Goal: Information Seeking & Learning: Understand process/instructions

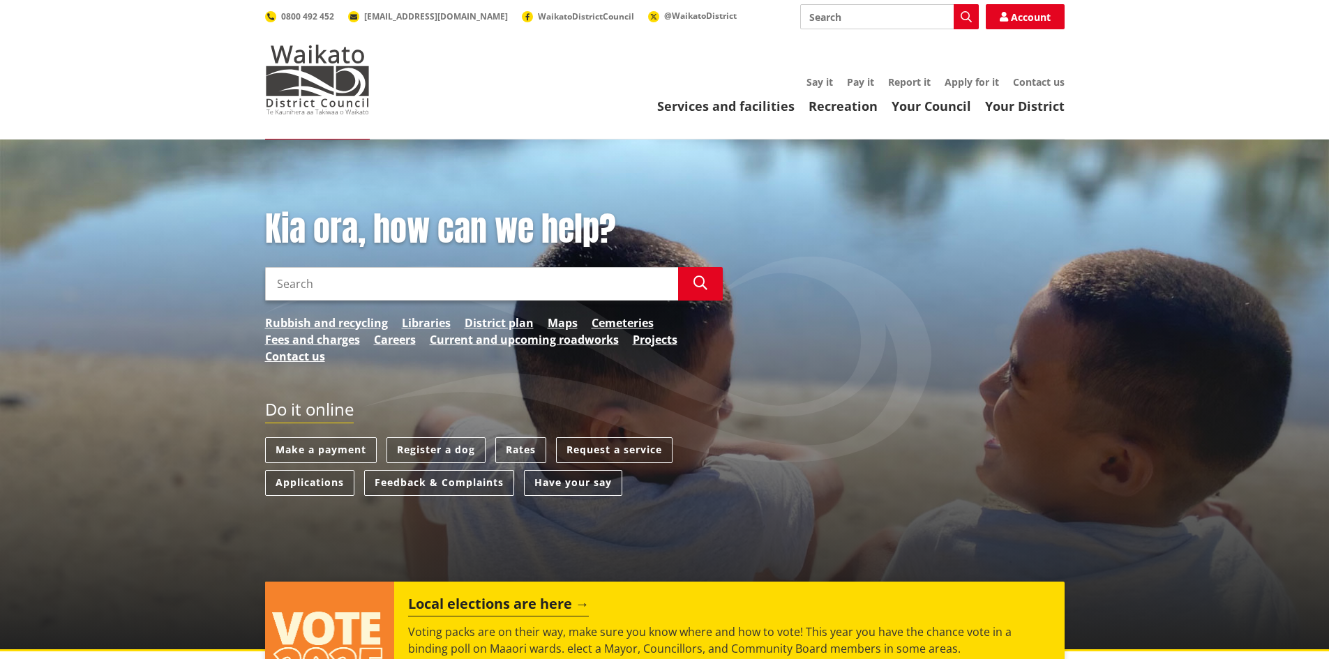
click at [836, 21] on input "Search" at bounding box center [889, 16] width 179 height 25
click at [962, 17] on icon "button" at bounding box center [965, 16] width 11 height 11
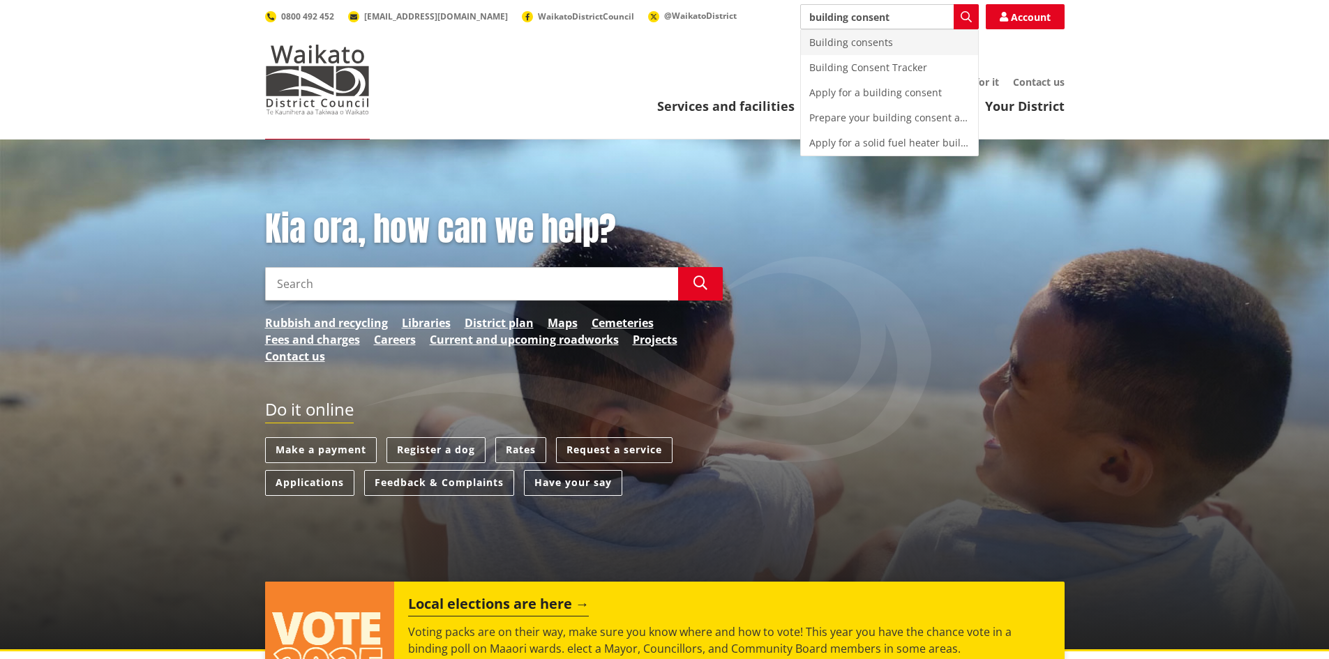
click at [861, 45] on div "Building consents" at bounding box center [889, 42] width 177 height 25
type input "Building consents"
click at [877, 40] on div "Building consents" at bounding box center [889, 42] width 177 height 25
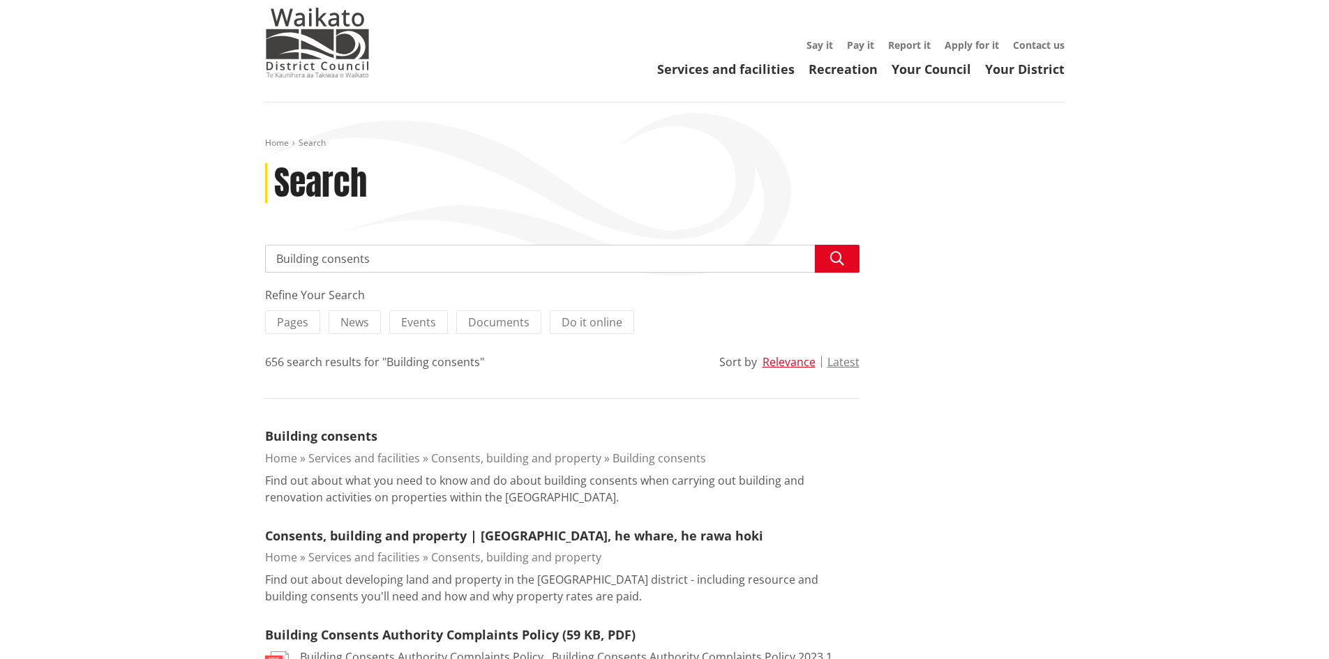
scroll to position [70, 0]
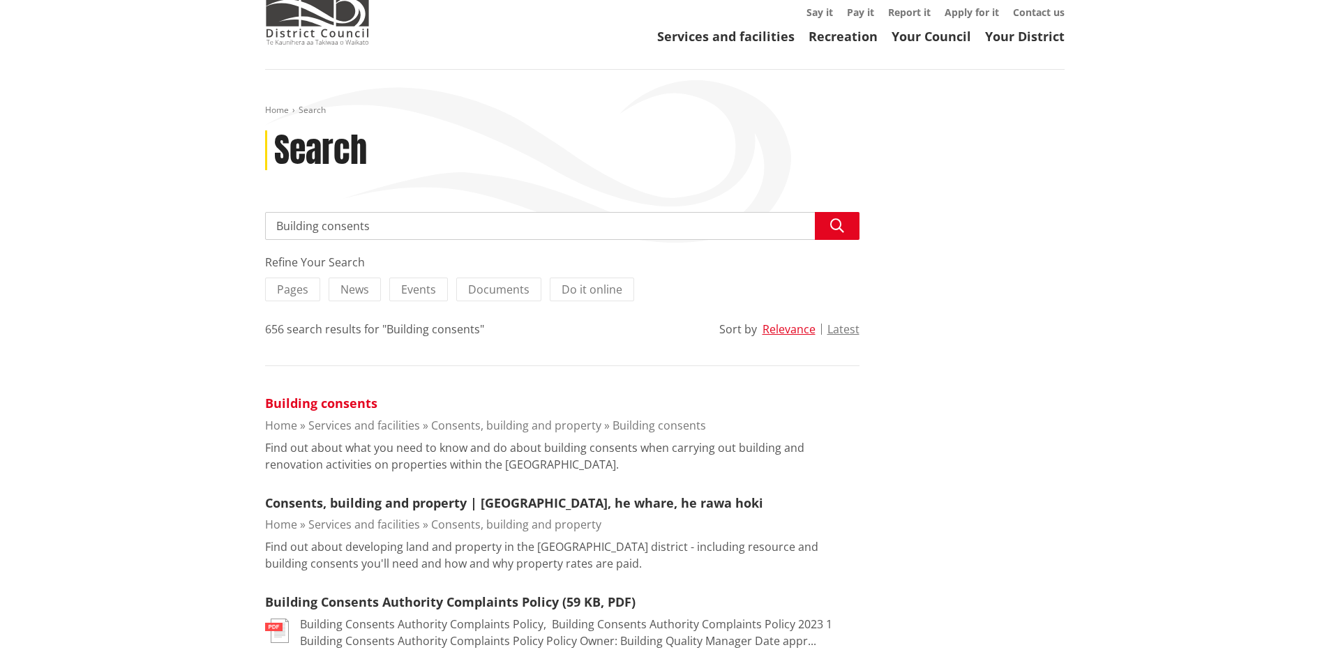
click at [354, 395] on link "Building consents" at bounding box center [321, 403] width 112 height 17
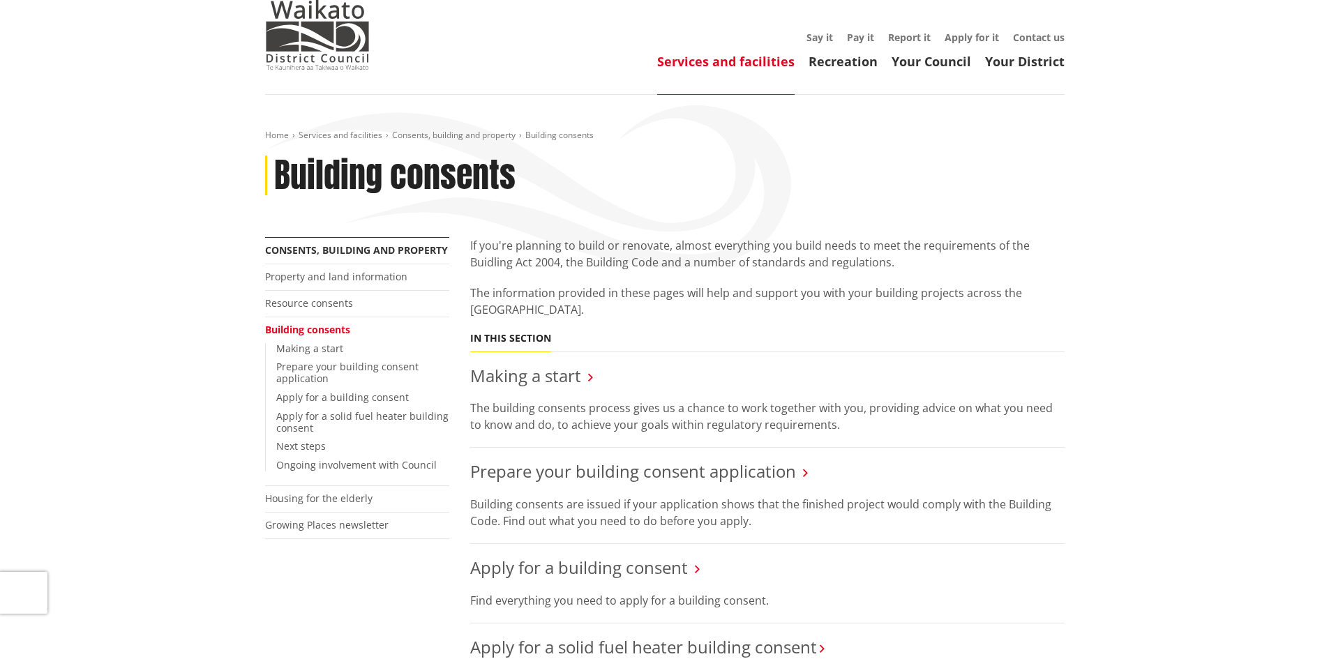
scroll to position [70, 0]
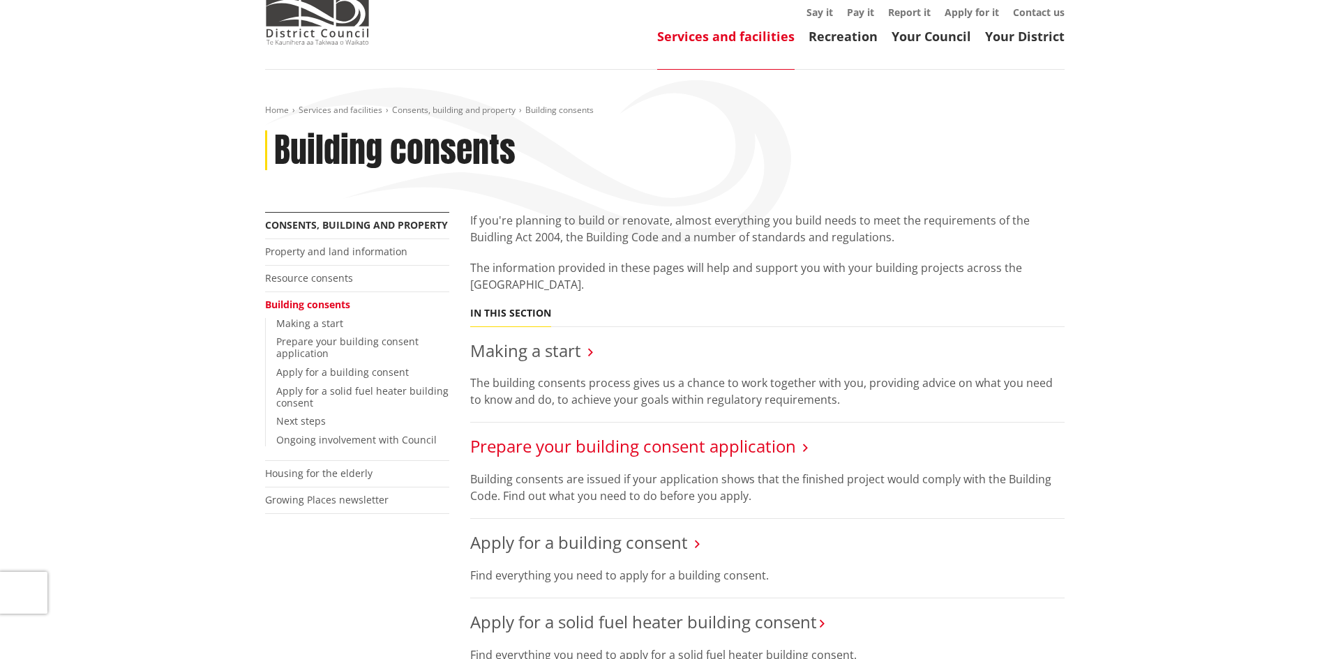
click at [607, 447] on link "Prepare your building consent application" at bounding box center [633, 445] width 326 height 23
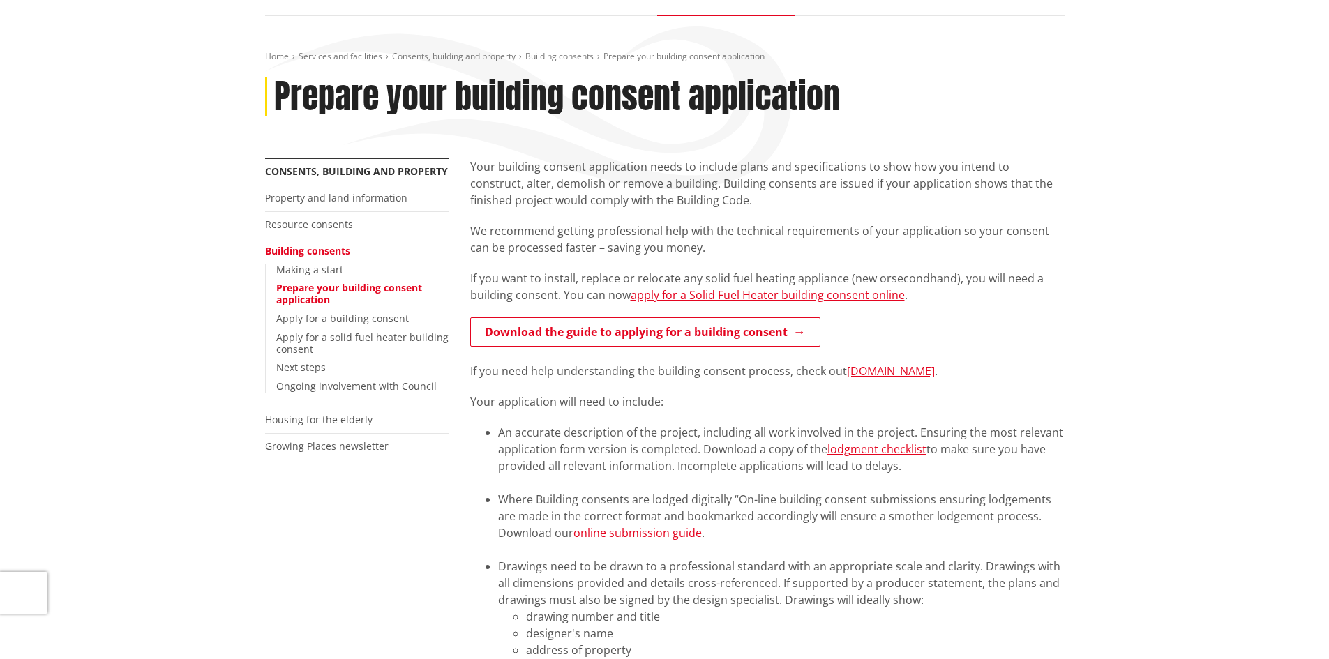
scroll to position [139, 0]
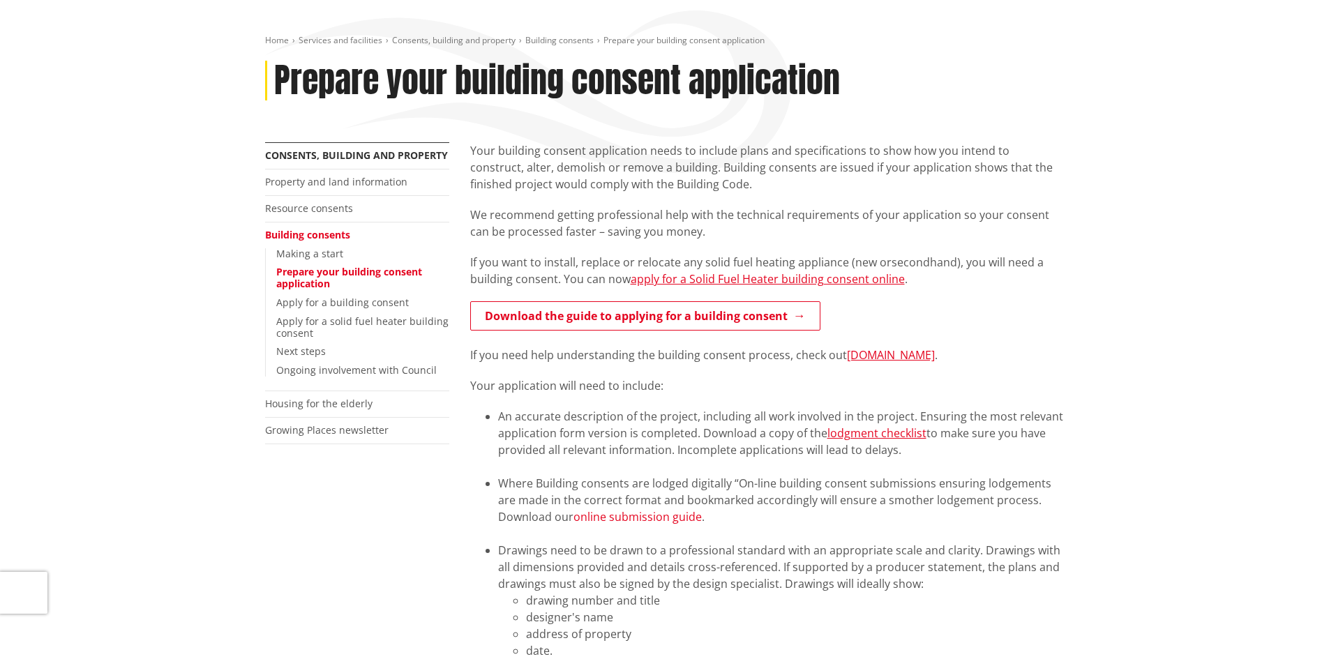
click at [655, 515] on link "online submission guide" at bounding box center [637, 516] width 128 height 15
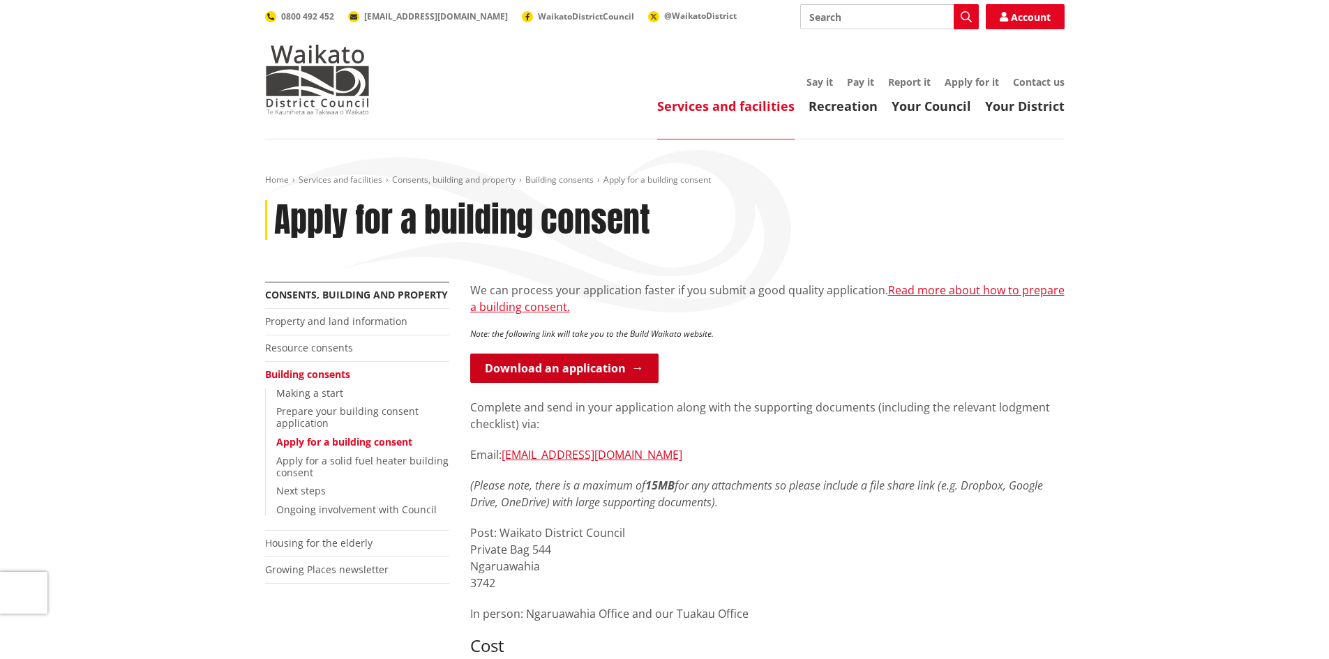
click at [619, 363] on link "Download an application" at bounding box center [564, 368] width 188 height 29
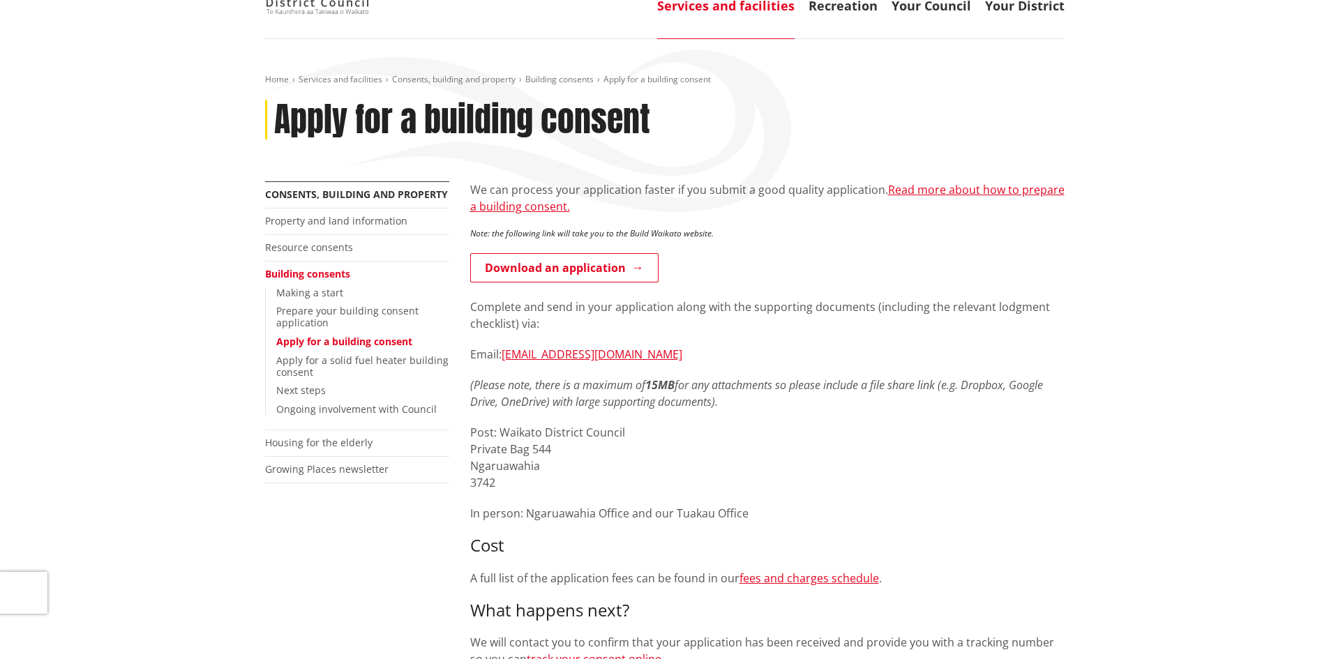
scroll to position [139, 0]
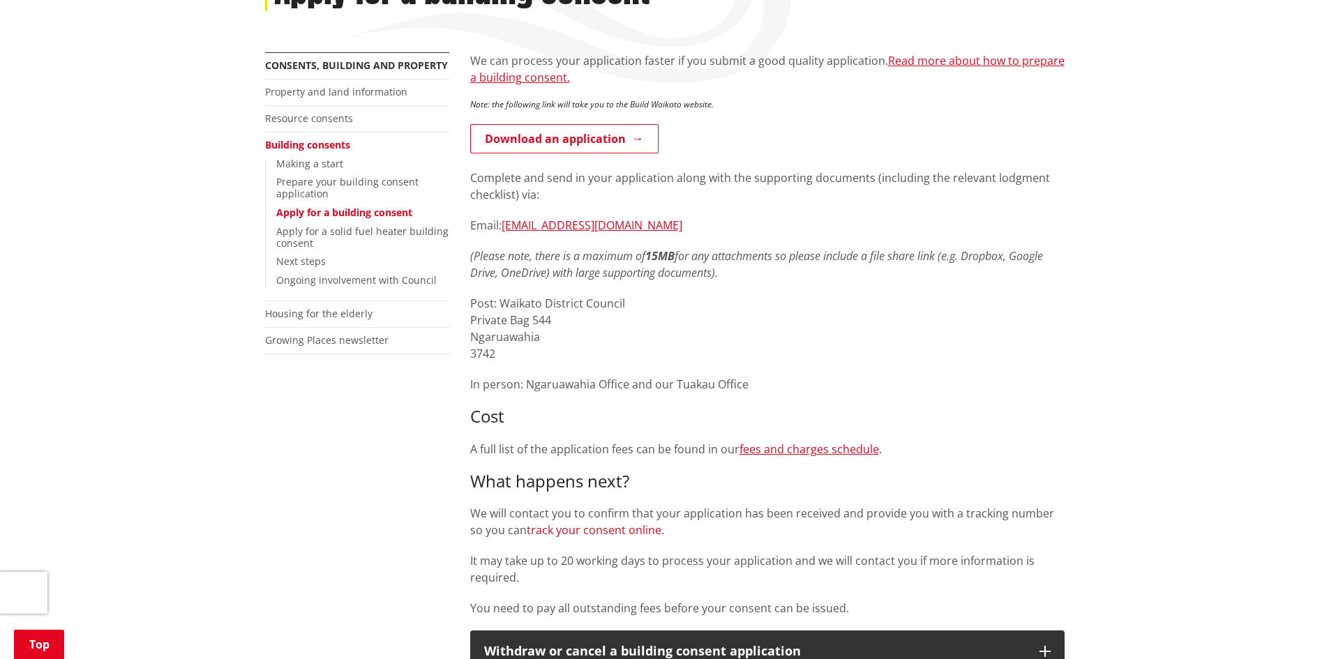
scroll to position [209, 0]
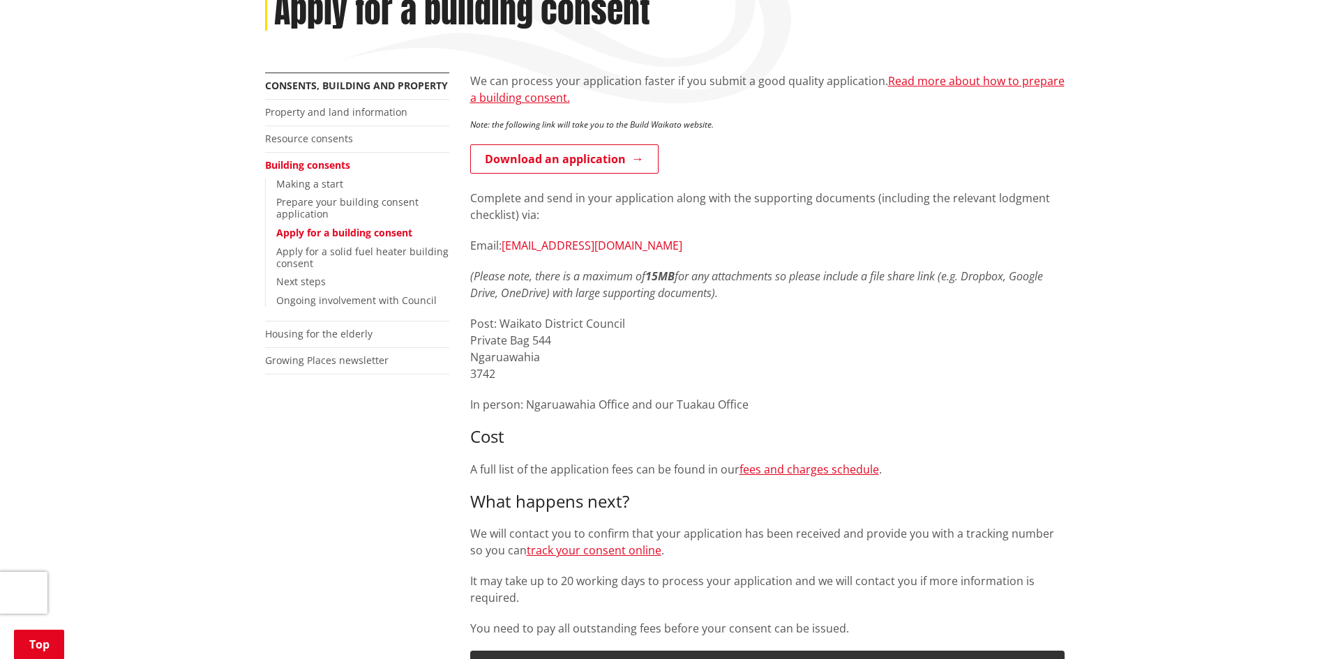
click at [604, 246] on link "building.applications@waidc.govt.nz" at bounding box center [591, 245] width 181 height 15
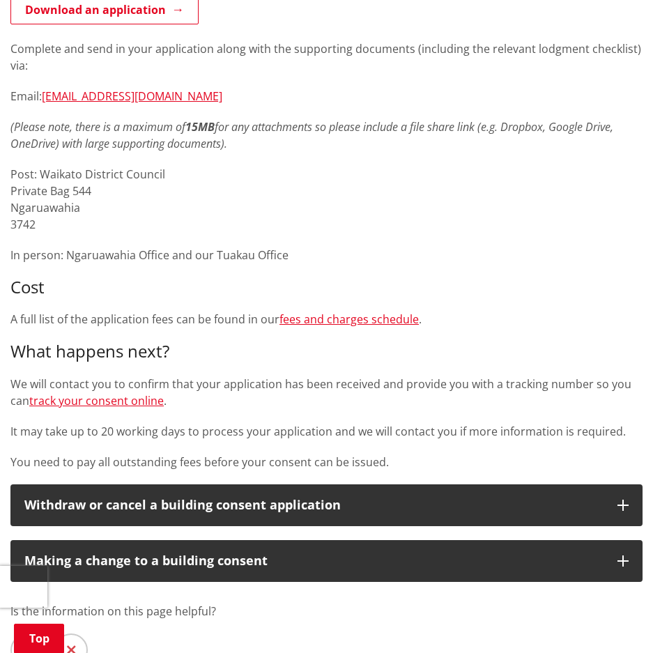
scroll to position [279, 0]
